Goal: Task Accomplishment & Management: Use online tool/utility

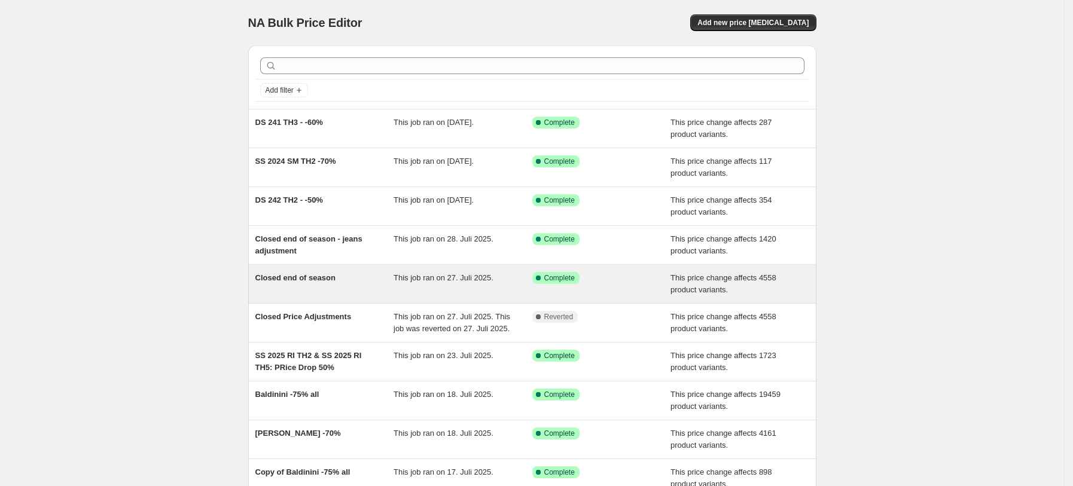
scroll to position [130, 0]
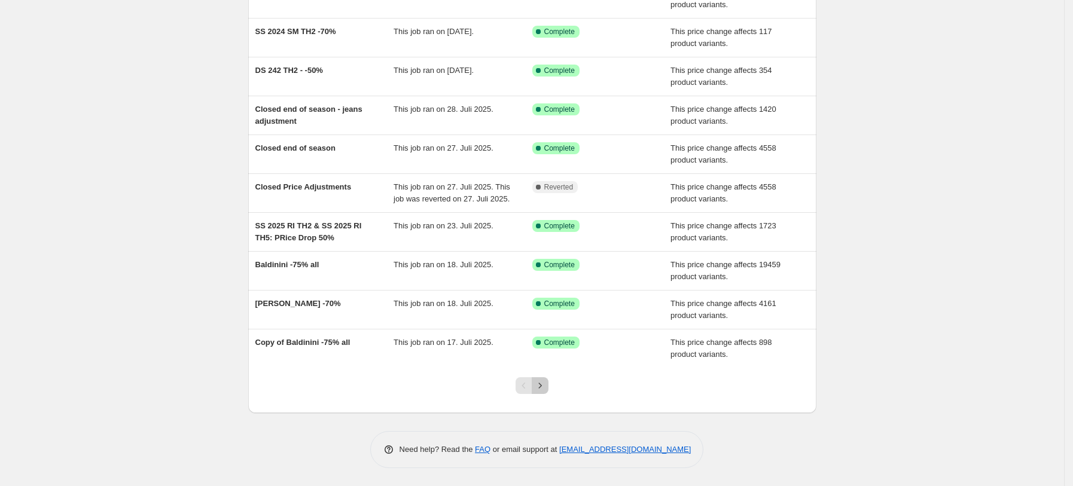
click at [544, 389] on icon "Next" at bounding box center [540, 386] width 12 height 12
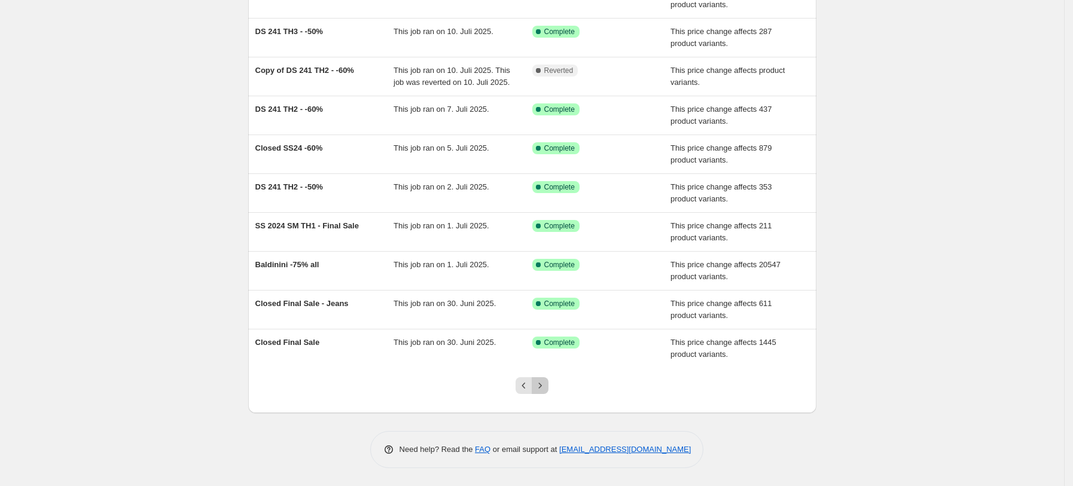
click at [546, 382] on icon "Next" at bounding box center [540, 386] width 12 height 12
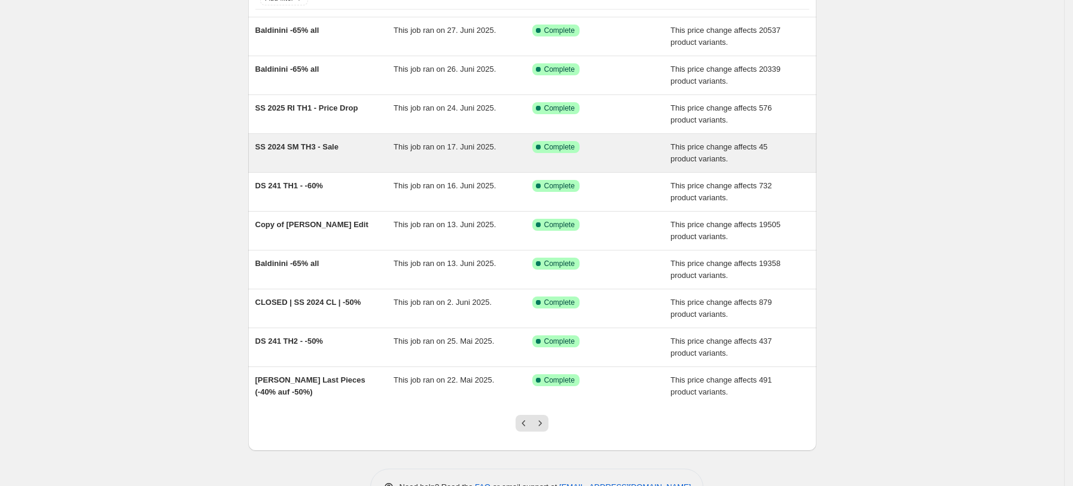
scroll to position [96, 0]
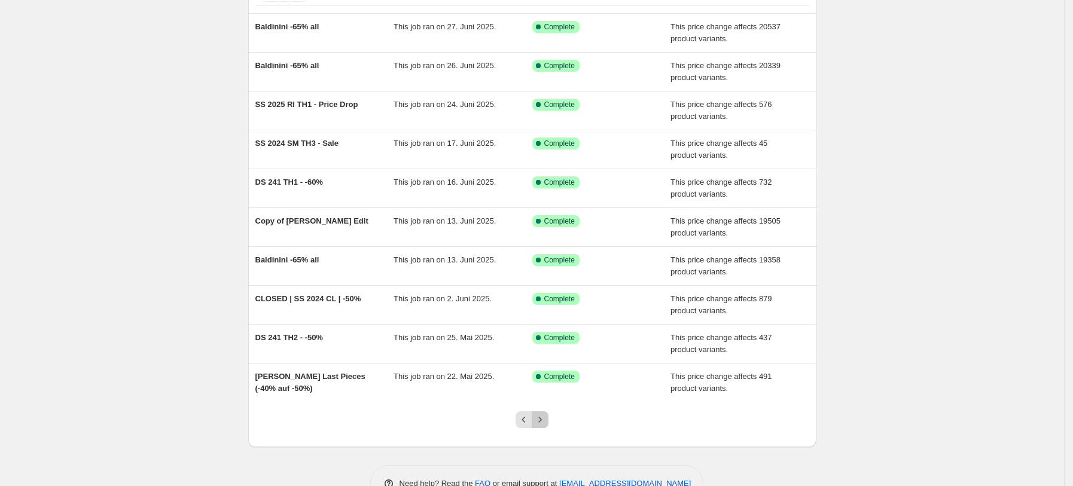
click at [548, 423] on button "Next" at bounding box center [540, 419] width 17 height 17
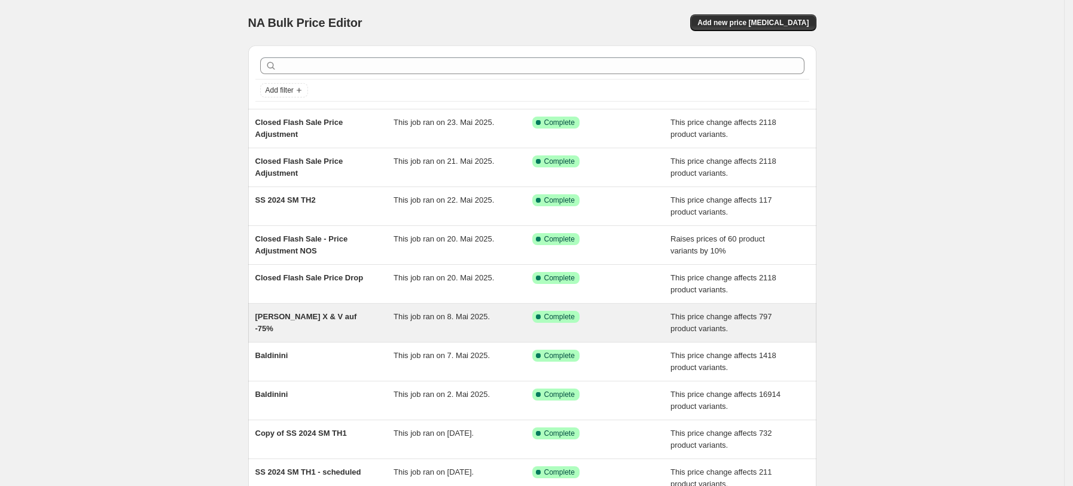
scroll to position [130, 0]
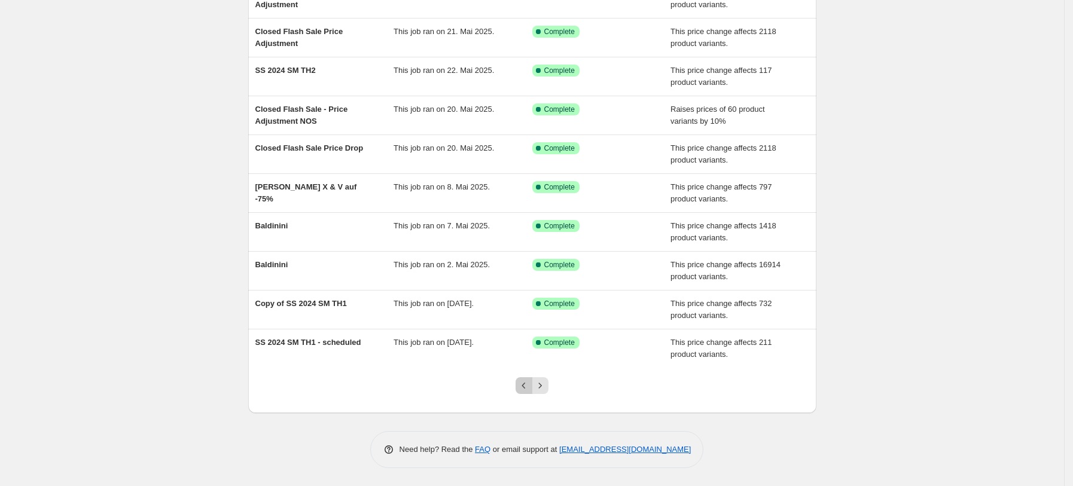
click at [528, 387] on icon "Previous" at bounding box center [524, 386] width 12 height 12
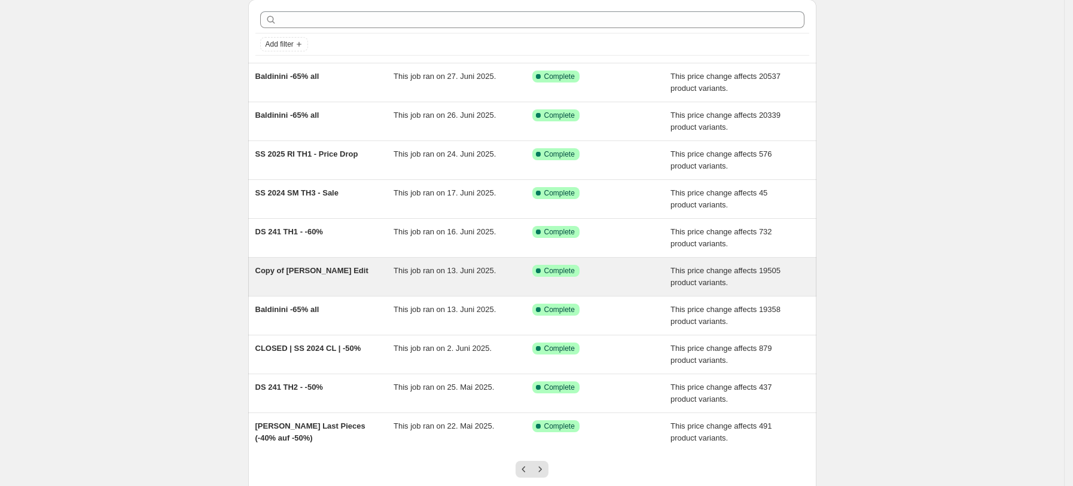
scroll to position [47, 0]
click at [362, 281] on div "Copy of vL Price Edit" at bounding box center [324, 276] width 139 height 24
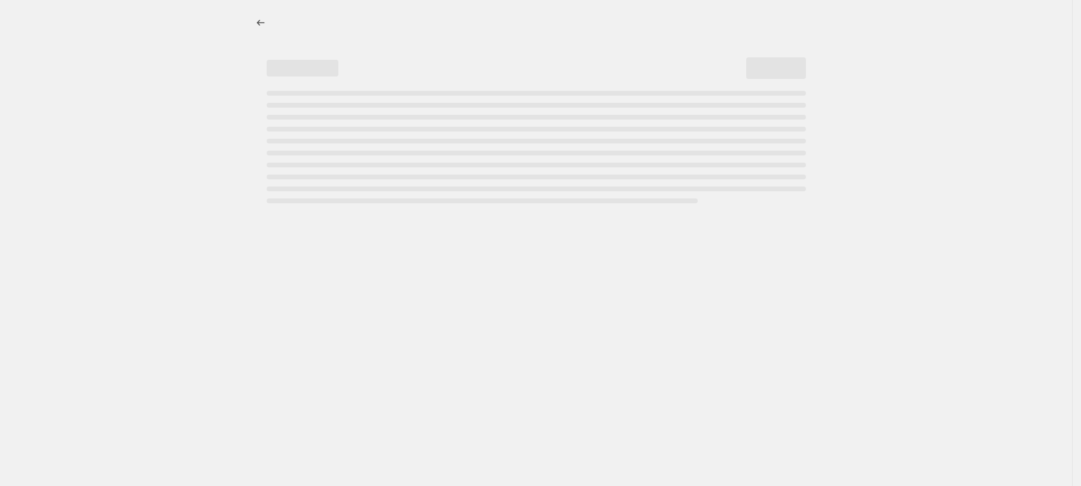
select select "pcap"
select select "no_change"
select select "vendor"
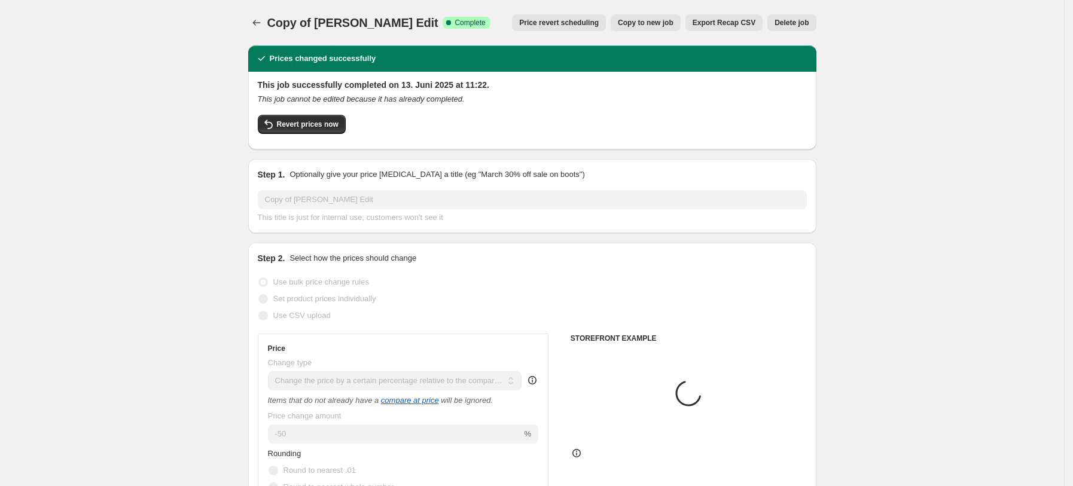
click at [661, 25] on span "Copy to new job" at bounding box center [646, 23] width 56 height 10
select select "pcap"
select select "no_change"
select select "vendor"
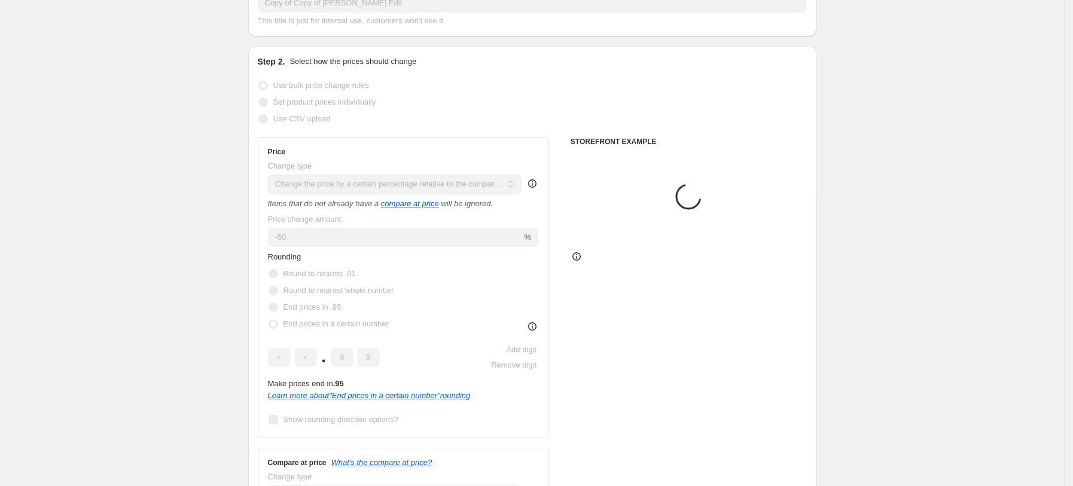
scroll to position [87, 0]
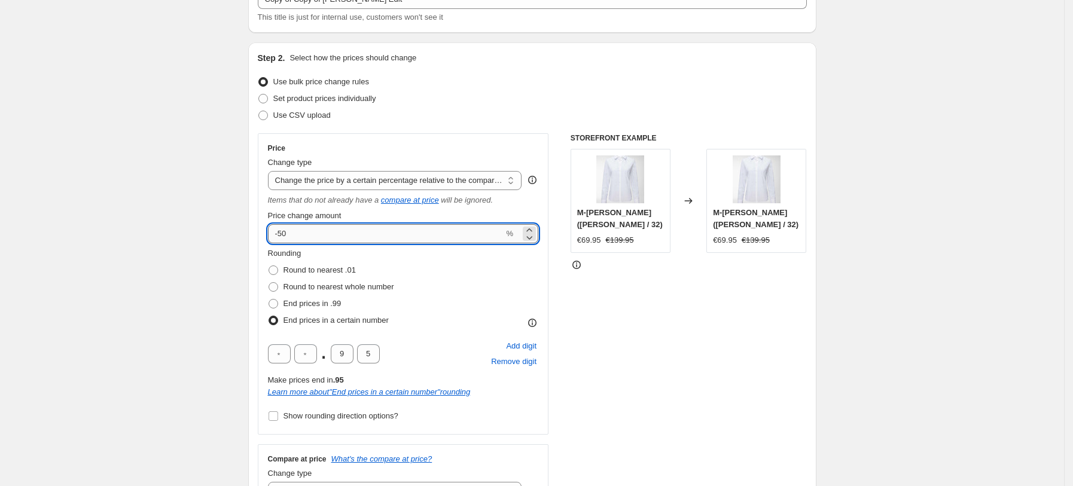
drag, startPoint x: 304, startPoint y: 243, endPoint x: 306, endPoint y: 231, distance: 12.8
click at [306, 231] on div "Price Change type Change the price to a certain amount Change the price by a ce…" at bounding box center [403, 284] width 271 height 281
click at [306, 231] on input "-50" at bounding box center [386, 233] width 236 height 19
type input "-40"
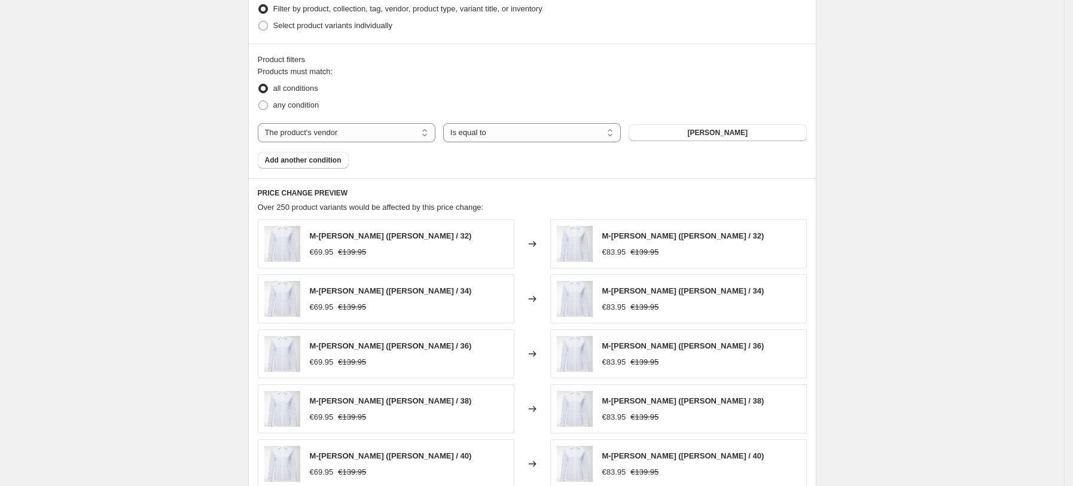
scroll to position [706, 0]
drag, startPoint x: 334, startPoint y: 170, endPoint x: 334, endPoint y: 158, distance: 11.4
click at [334, 158] on div "Product filters Products must match: all conditions any condition The product T…" at bounding box center [532, 109] width 568 height 135
click at [334, 158] on span "Add another condition" at bounding box center [303, 159] width 77 height 10
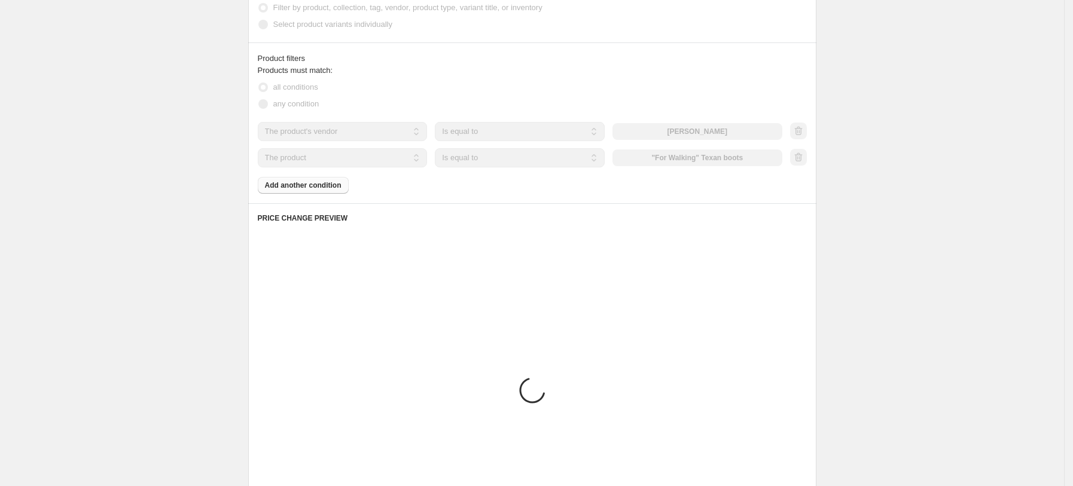
scroll to position [654, 0]
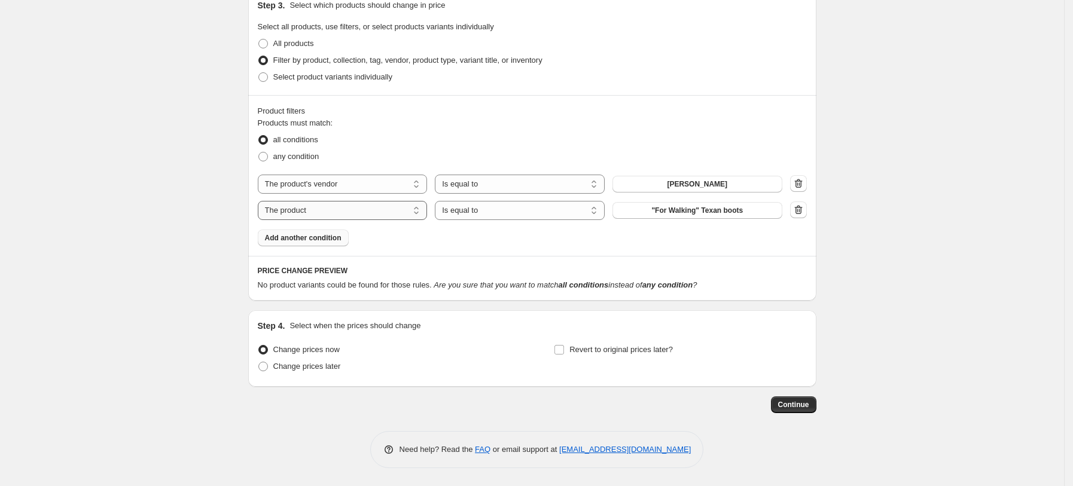
click at [356, 206] on select "The product The product's collection The product's tag The product's vendor The…" at bounding box center [343, 210] width 170 height 19
select select "tag"
click at [670, 206] on button "-20%" at bounding box center [697, 210] width 170 height 17
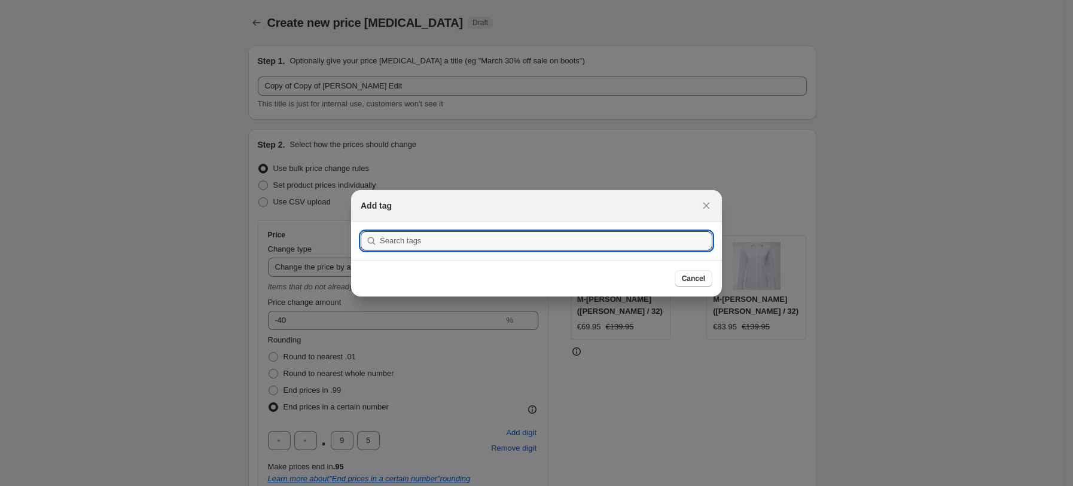
scroll to position [0, 0]
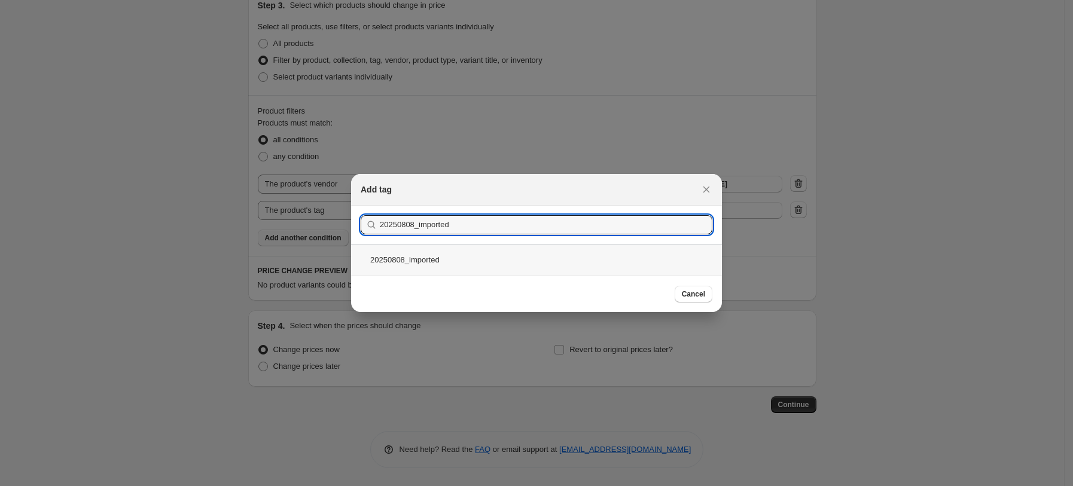
type input "20250808_imported"
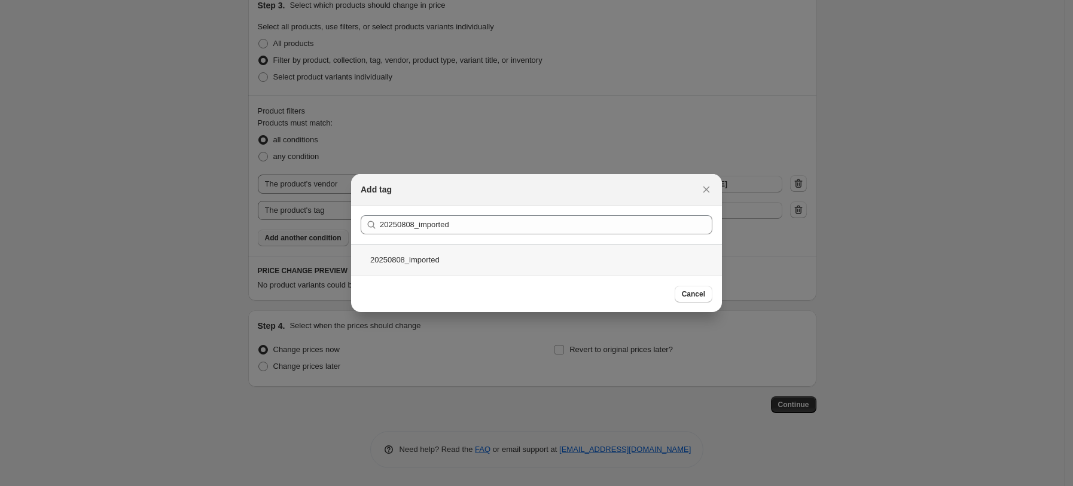
click at [418, 265] on div "20250808_imported" at bounding box center [536, 260] width 371 height 32
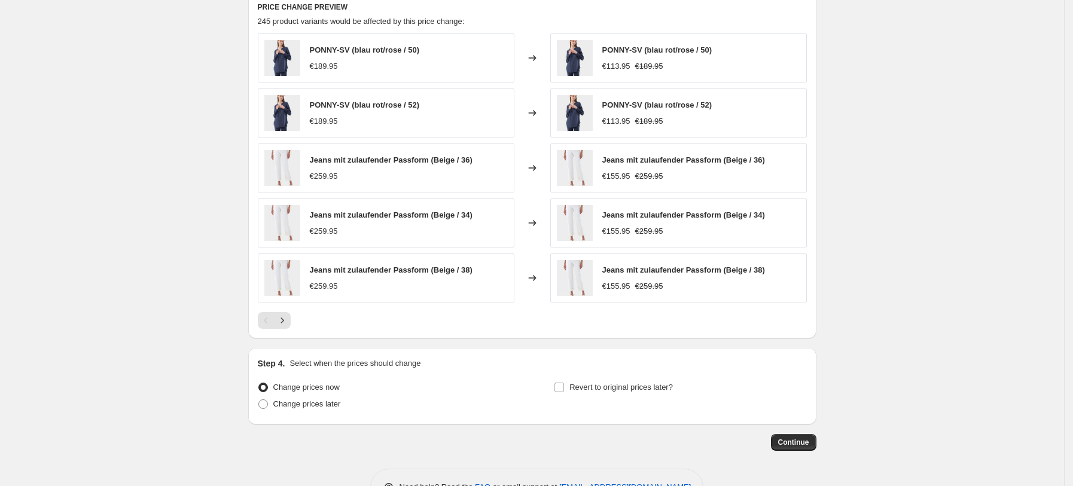
scroll to position [956, 0]
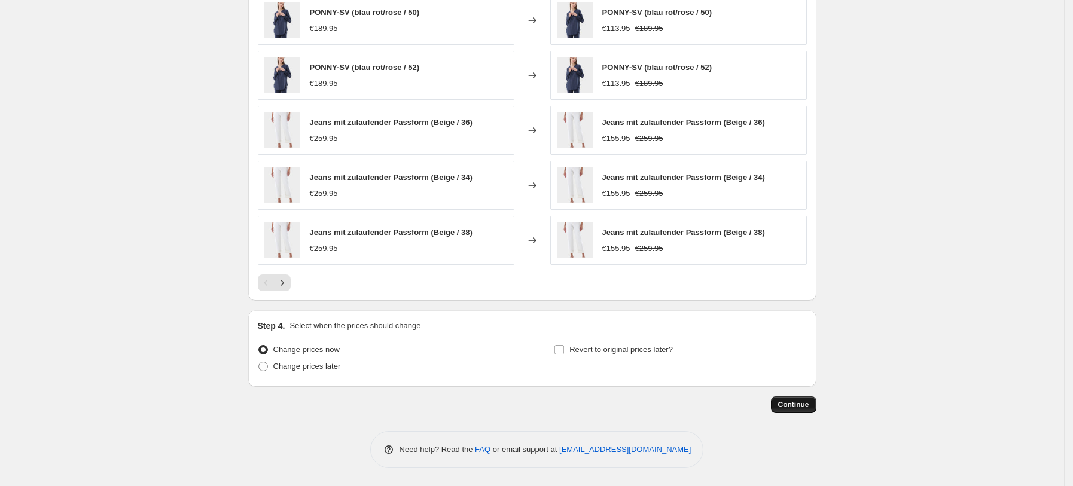
click at [789, 398] on button "Continue" at bounding box center [793, 404] width 45 height 17
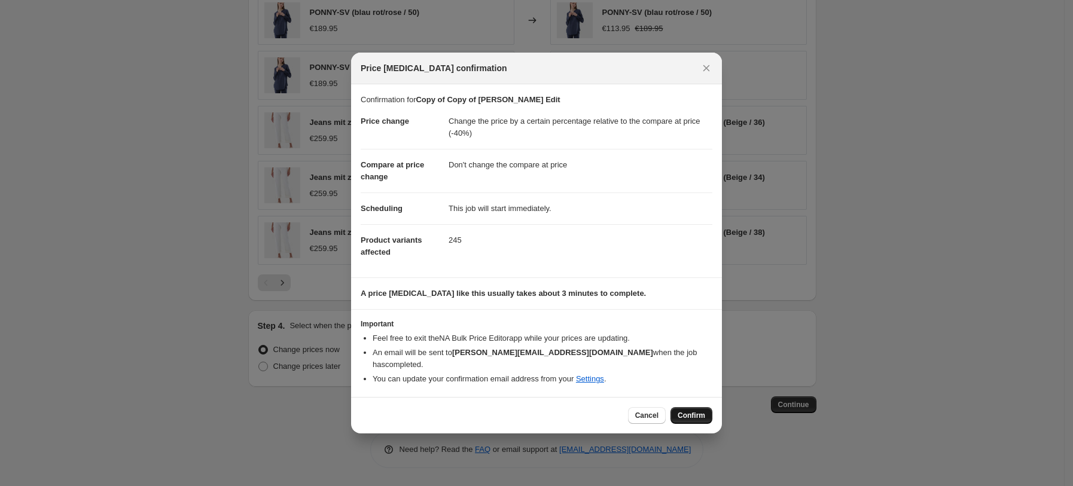
click at [686, 407] on button "Confirm" at bounding box center [691, 415] width 42 height 17
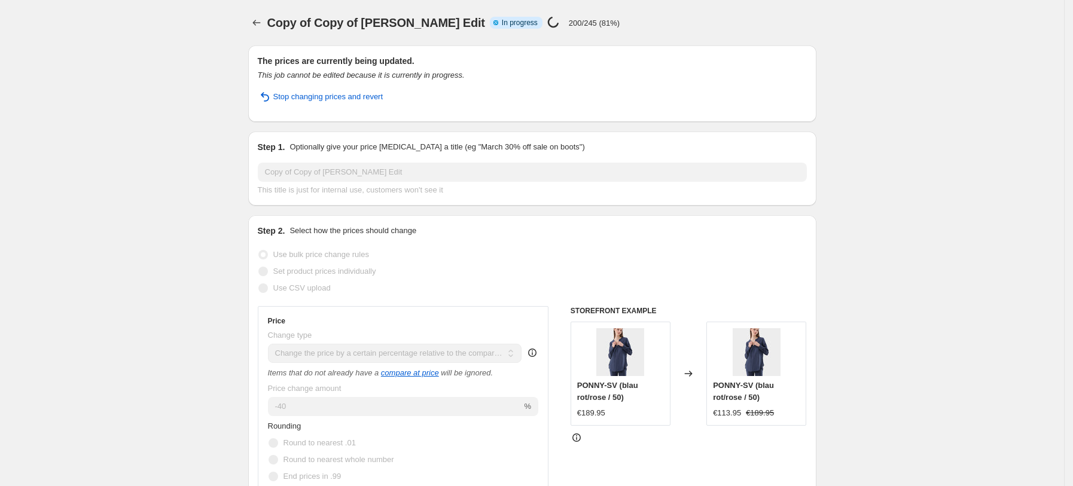
select select "pcap"
select select "no_change"
select select "vendor"
select select "tag"
